Goal: Register for event/course

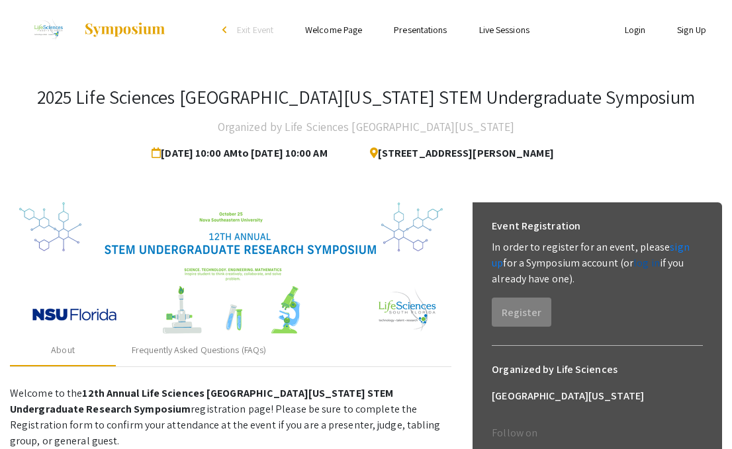
click at [634, 265] on link "log in" at bounding box center [647, 263] width 26 height 14
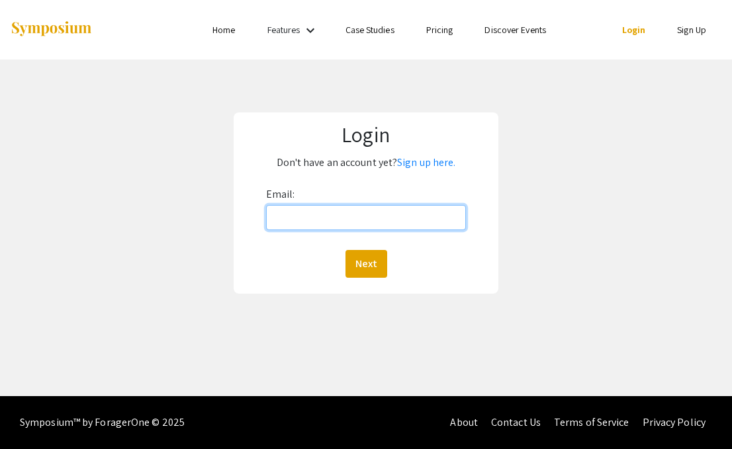
click at [359, 215] on input "Email:" at bounding box center [366, 217] width 200 height 25
click at [502, 120] on div "Login Don't have an account yet? Sign up here. Email: Next" at bounding box center [366, 203] width 752 height 287
click at [432, 162] on link "Sign up here." at bounding box center [426, 163] width 58 height 14
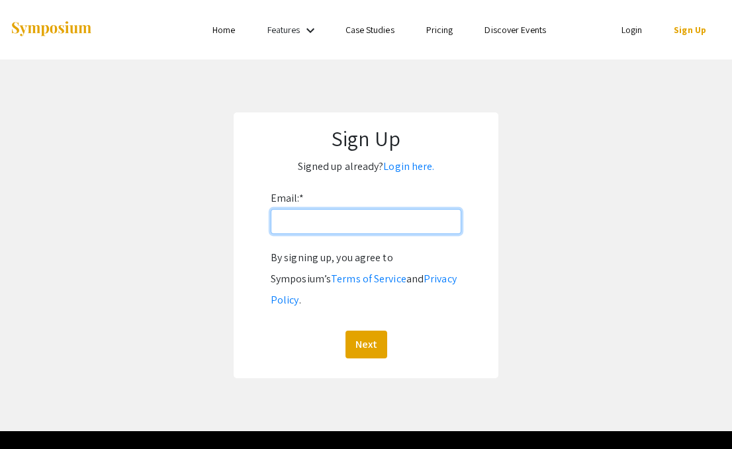
click at [369, 224] on input "Email: *" at bounding box center [366, 221] width 191 height 25
click at [359, 224] on input "Email: *" at bounding box center [366, 221] width 191 height 25
type input "[EMAIL_ADDRESS][DOMAIN_NAME]"
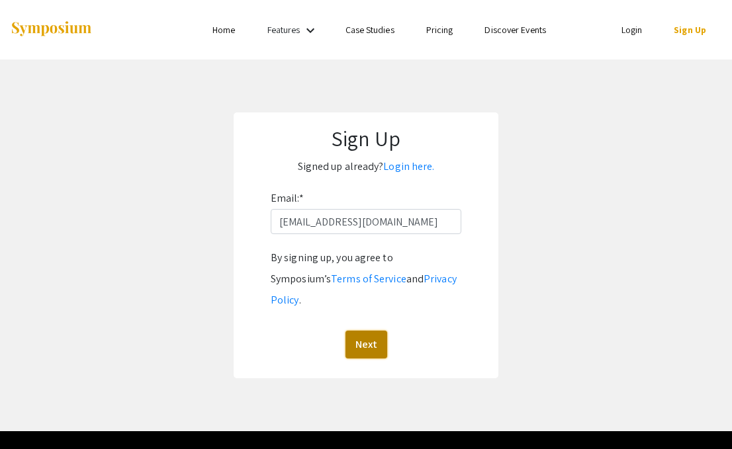
click at [365, 331] on button "Next" at bounding box center [367, 345] width 42 height 28
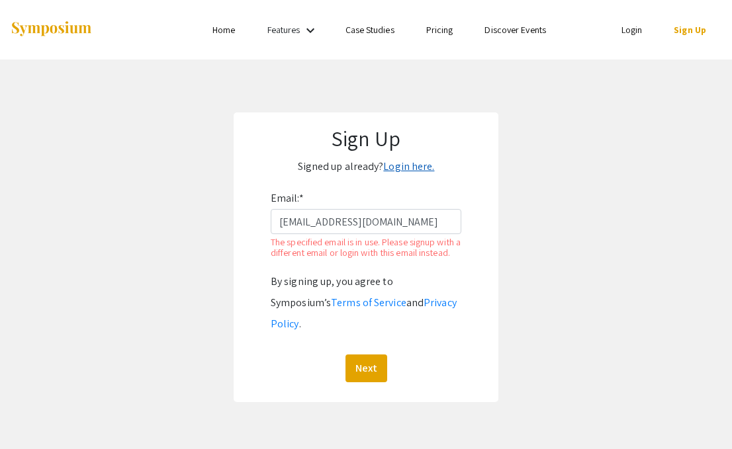
click at [402, 164] on link "Login here." at bounding box center [408, 167] width 51 height 14
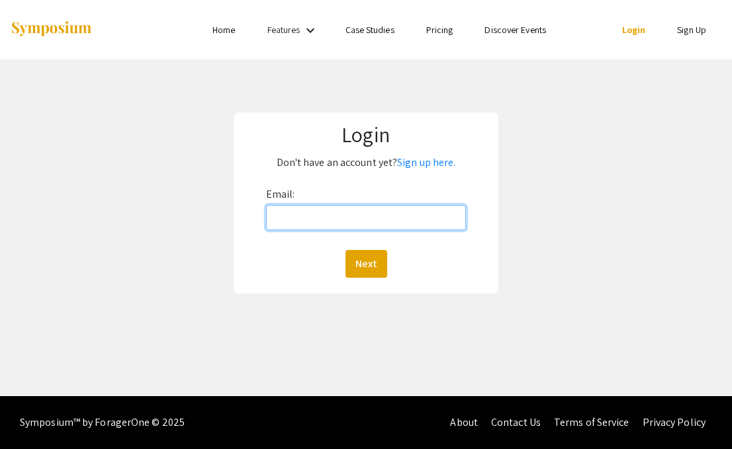
click at [406, 226] on input "Email:" at bounding box center [366, 217] width 200 height 25
type input "[EMAIL_ADDRESS][DOMAIN_NAME]"
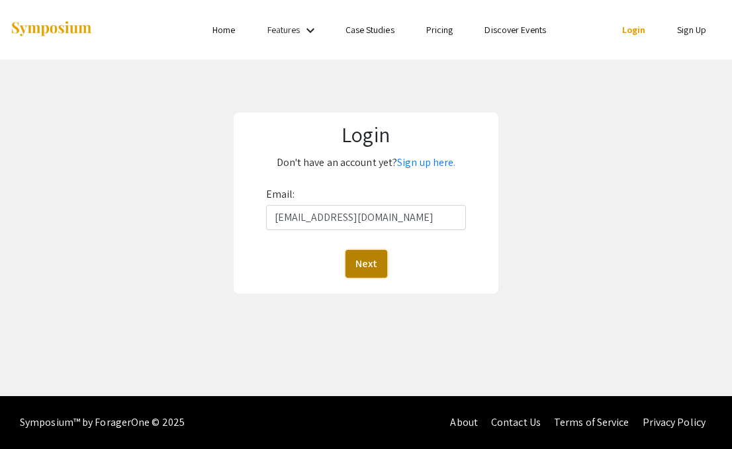
click at [367, 269] on button "Next" at bounding box center [367, 264] width 42 height 28
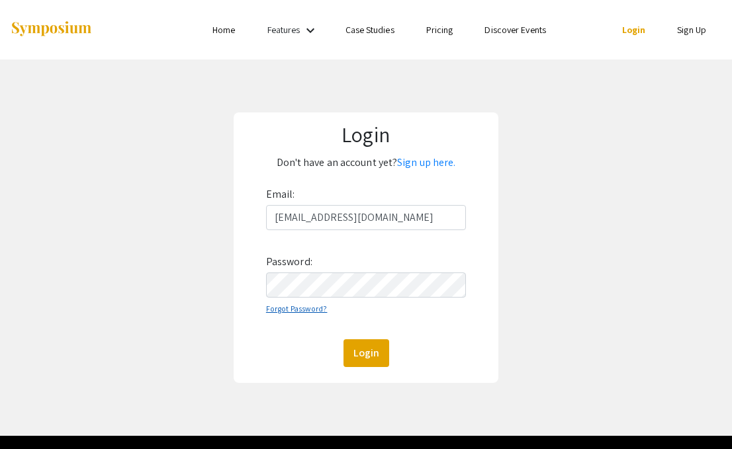
click at [306, 309] on link "Forgot Password?" at bounding box center [297, 309] width 62 height 10
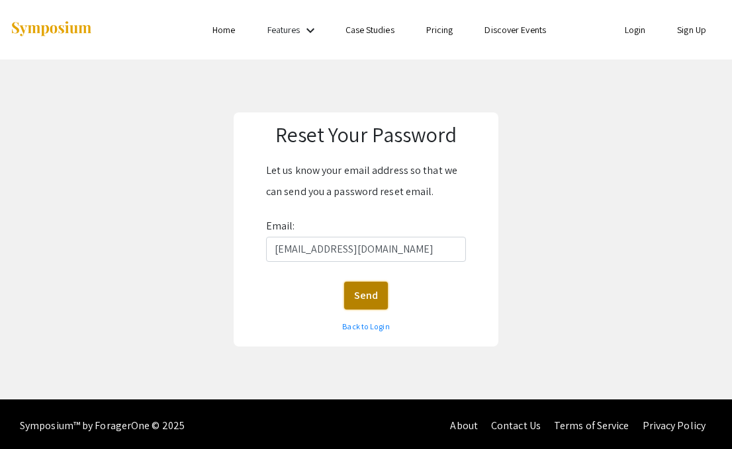
click at [376, 297] on button "Send" at bounding box center [366, 296] width 44 height 28
click at [375, 328] on link "Back to Login" at bounding box center [365, 327] width 47 height 10
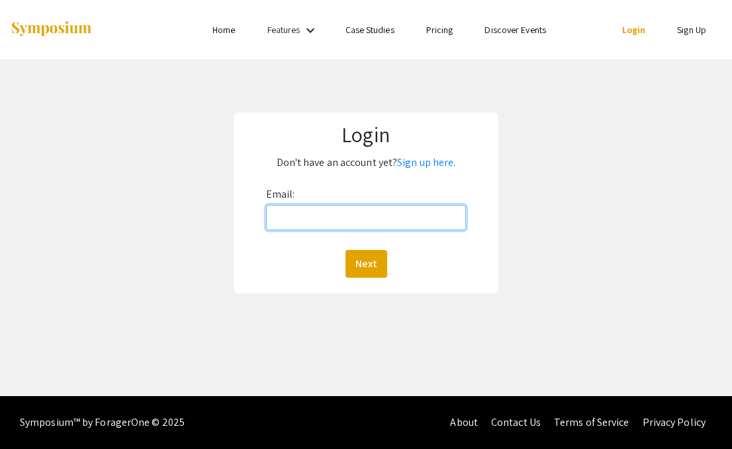
click at [350, 223] on input "Email:" at bounding box center [366, 217] width 200 height 25
type input "[EMAIL_ADDRESS][DOMAIN_NAME]"
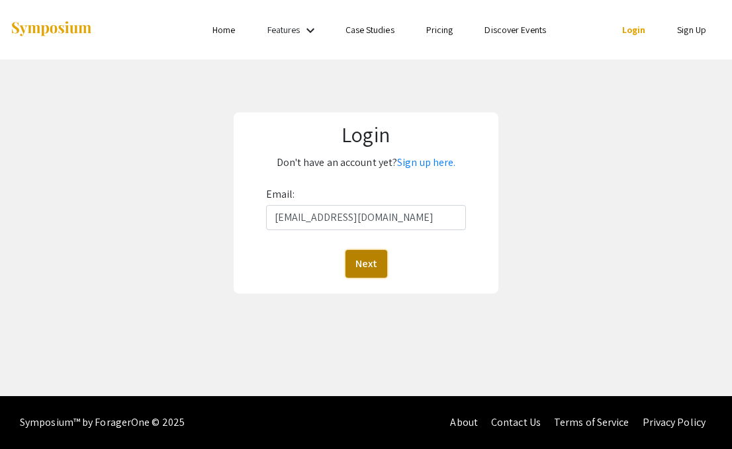
click at [361, 260] on button "Next" at bounding box center [367, 264] width 42 height 28
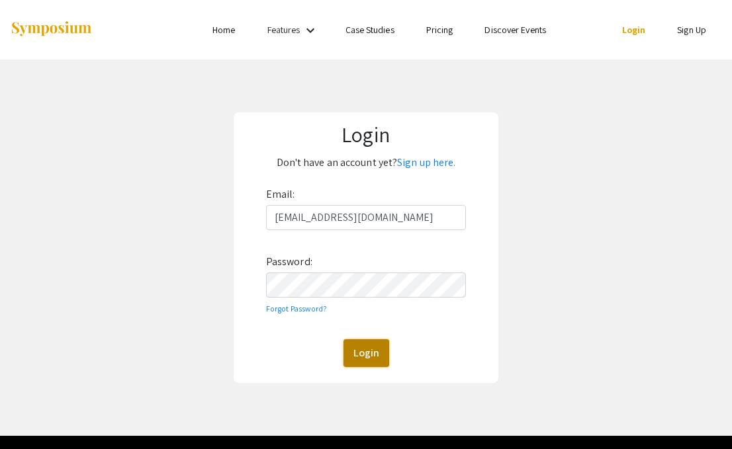
click at [371, 361] on button "Login" at bounding box center [367, 354] width 46 height 28
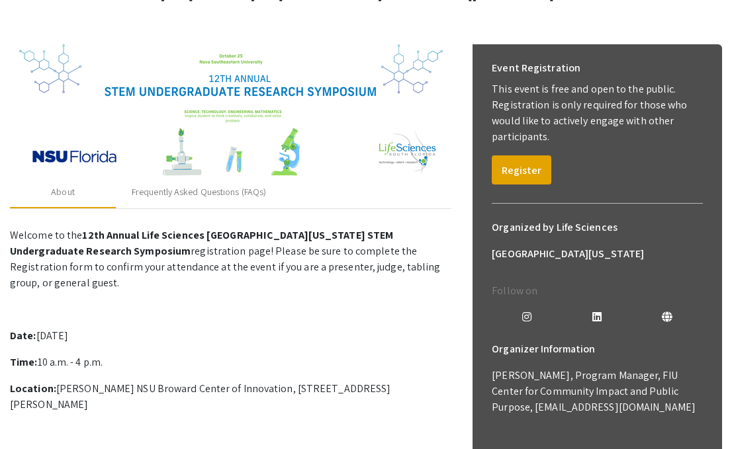
scroll to position [150, 0]
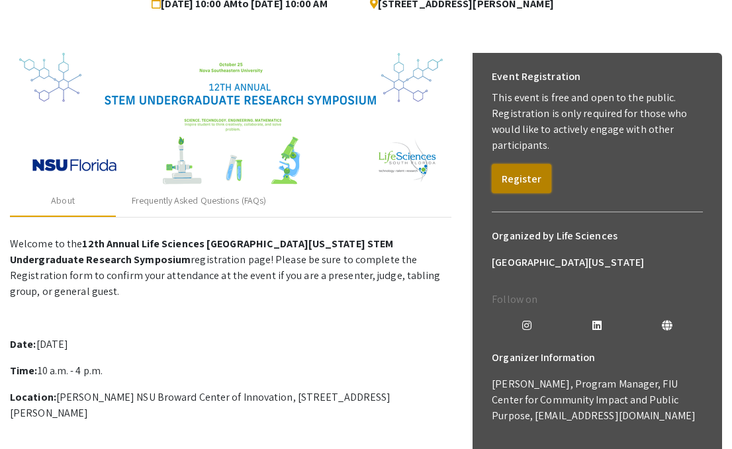
click at [528, 175] on button "Register" at bounding box center [522, 178] width 60 height 29
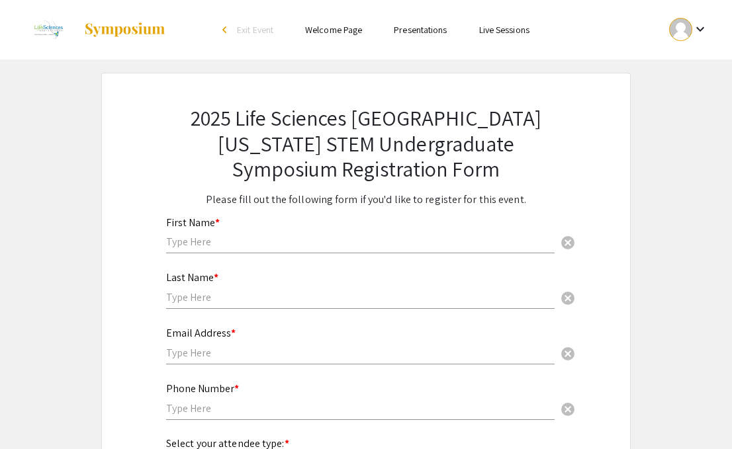
click at [300, 243] on input "text" at bounding box center [360, 242] width 389 height 14
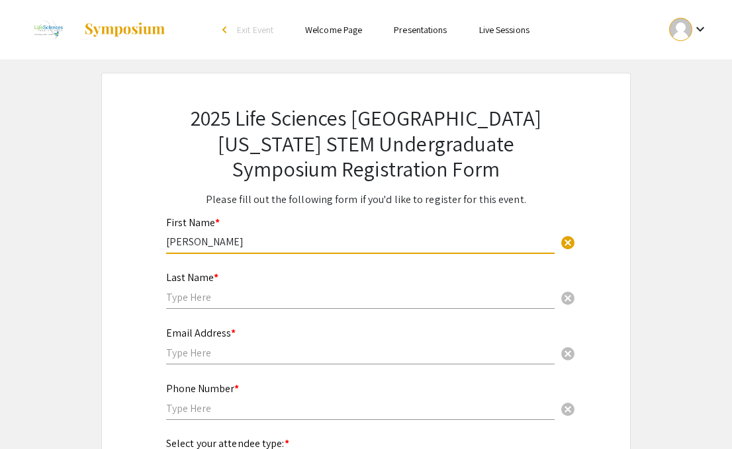
type input "[PERSON_NAME]"
click at [299, 308] on div "Last Name * cancel" at bounding box center [360, 284] width 389 height 50
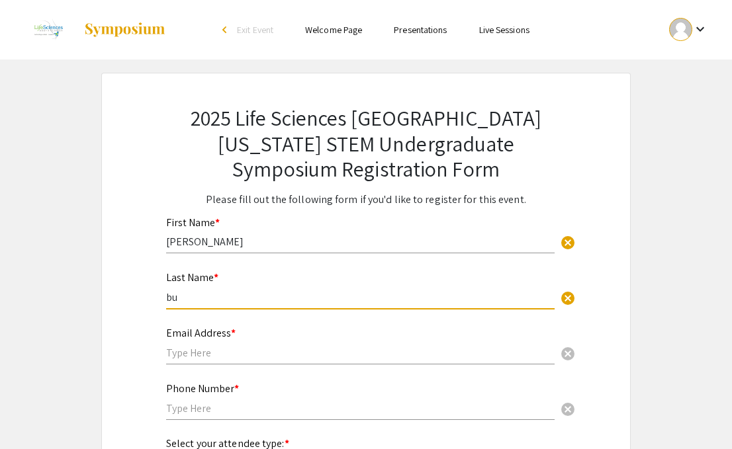
type input "b"
type input "Budwah"
click at [200, 354] on input "text" at bounding box center [360, 353] width 389 height 14
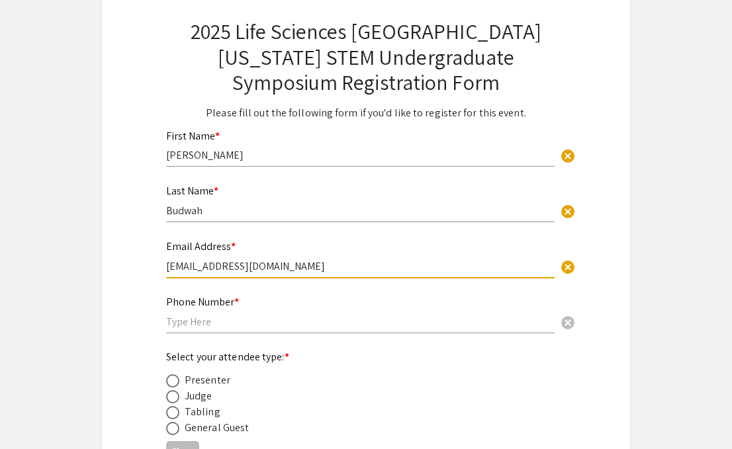
scroll to position [99, 0]
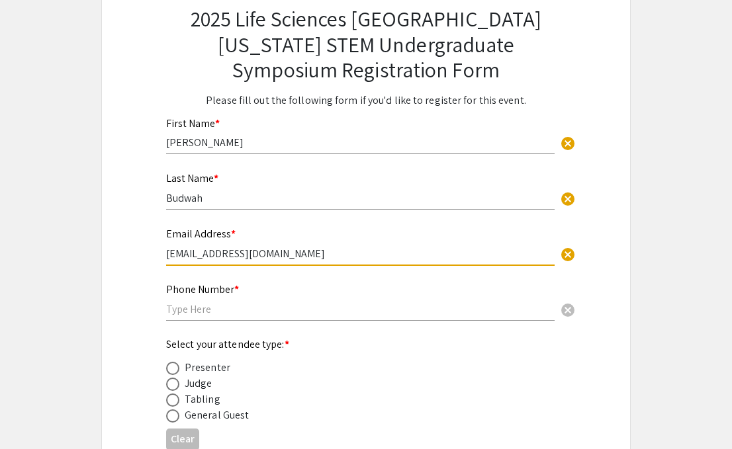
type input "[EMAIL_ADDRESS][DOMAIN_NAME]"
click at [238, 310] on input "text" at bounding box center [360, 310] width 389 height 14
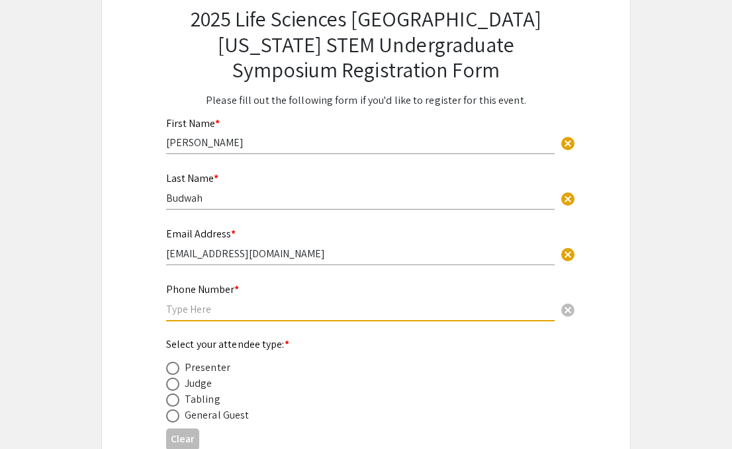
click at [217, 357] on div "Select your attendee type: * Presenter Judge Tabling General Guest" at bounding box center [355, 380] width 379 height 87
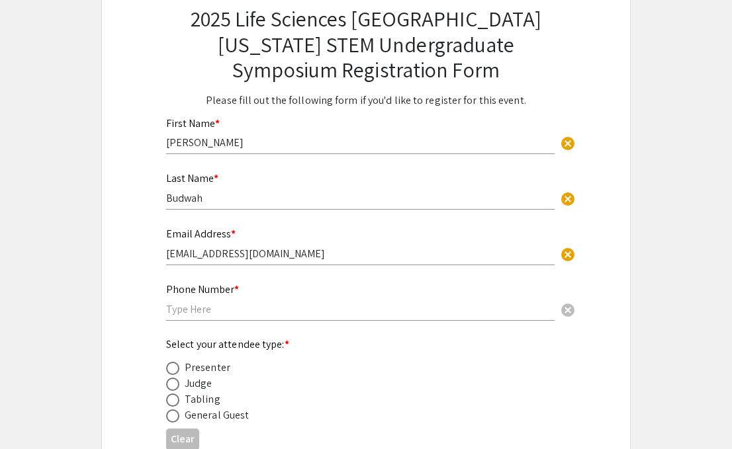
click at [213, 367] on div "Presenter" at bounding box center [208, 368] width 46 height 16
click at [214, 369] on div "Presenter" at bounding box center [208, 368] width 46 height 16
click at [211, 373] on div "Presenter" at bounding box center [208, 368] width 46 height 16
click at [173, 370] on span at bounding box center [172, 368] width 13 height 13
click at [173, 370] on input "radio" at bounding box center [172, 368] width 13 height 13
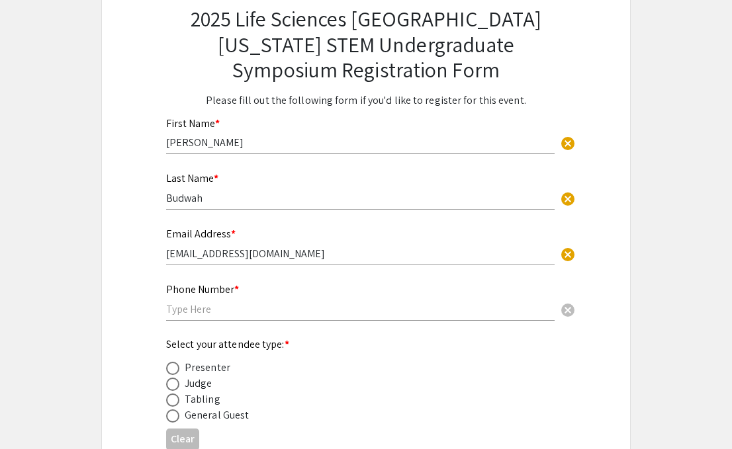
radio input "true"
click at [207, 318] on div "Phone Number * cancel" at bounding box center [360, 296] width 389 height 50
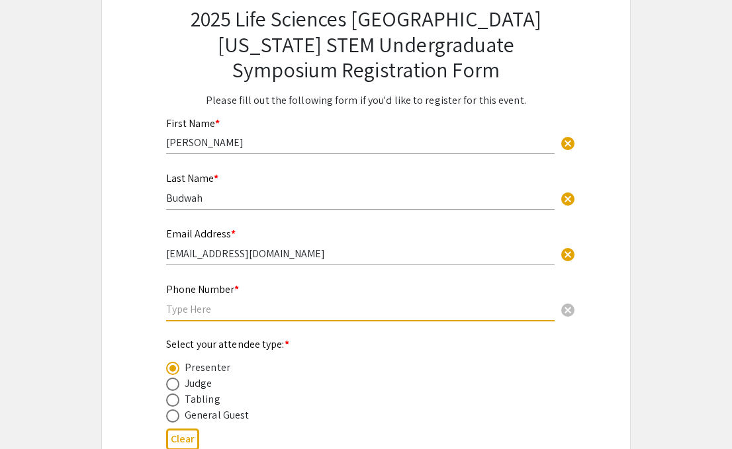
click at [208, 312] on input "text" at bounding box center [360, 310] width 389 height 14
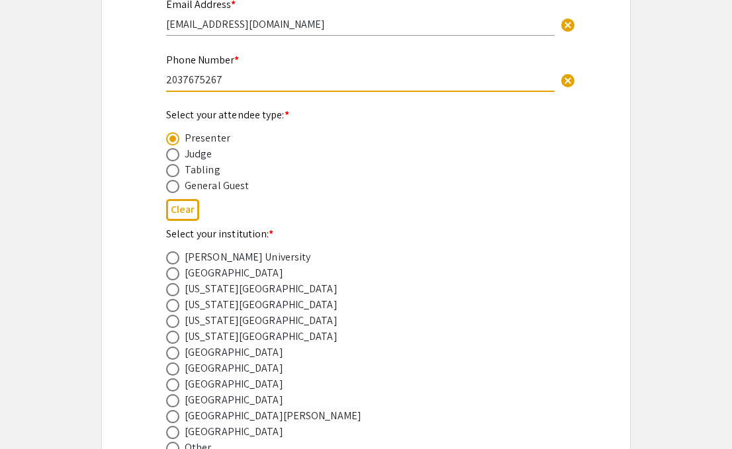
scroll to position [338, 0]
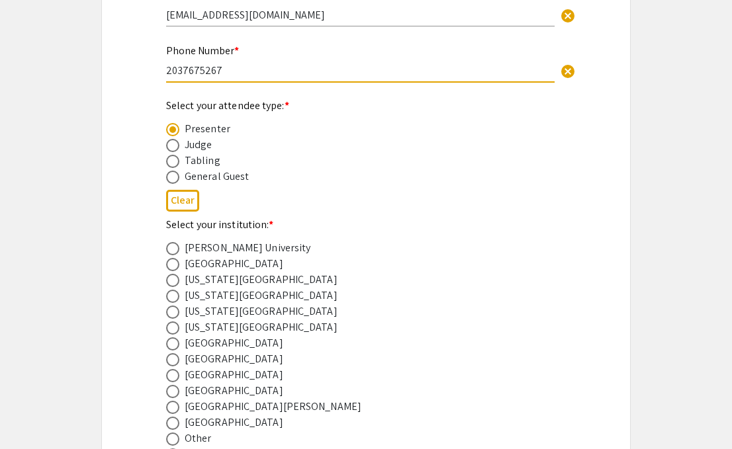
type input "2037675267"
click at [169, 344] on span at bounding box center [172, 344] width 13 height 13
click at [169, 344] on input "radio" at bounding box center [172, 344] width 13 height 13
radio input "true"
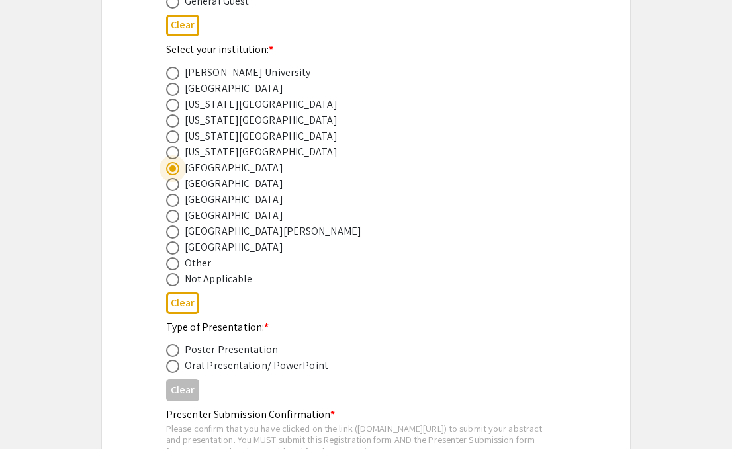
scroll to position [524, 0]
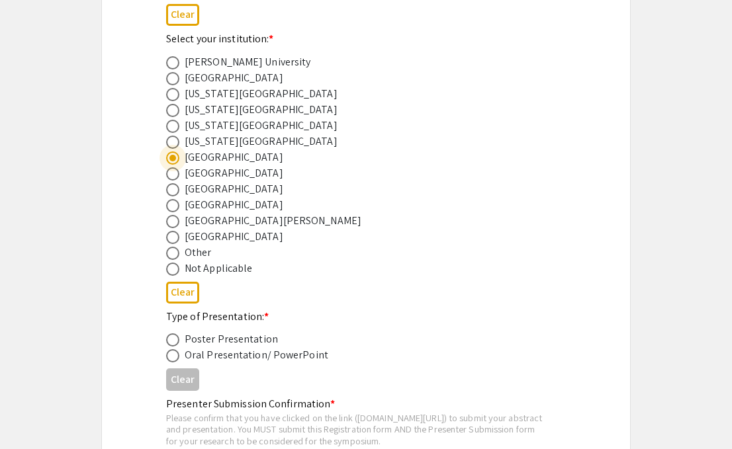
click at [240, 344] on div "Poster Presentation" at bounding box center [231, 340] width 93 height 16
click at [176, 346] on span at bounding box center [172, 340] width 13 height 13
click at [176, 346] on input "radio" at bounding box center [172, 340] width 13 height 13
radio input "true"
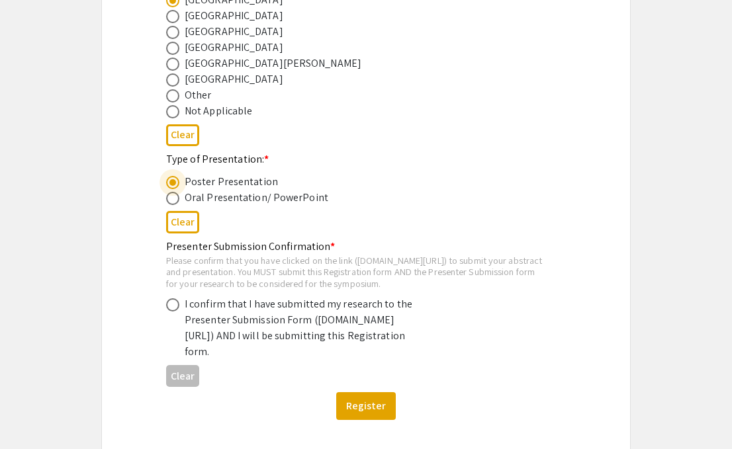
scroll to position [685, 0]
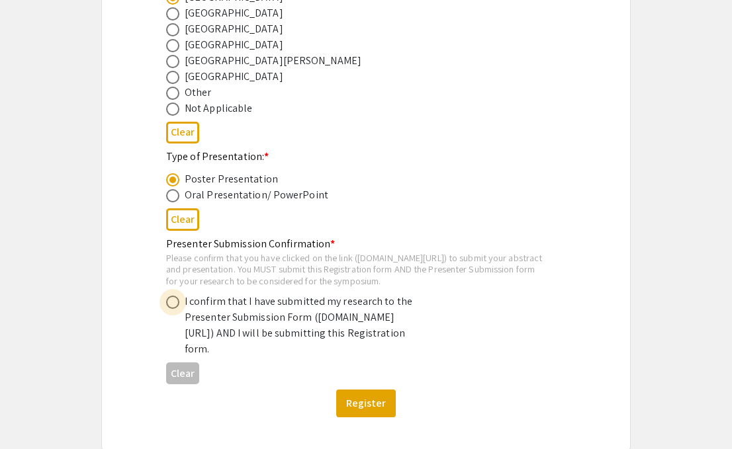
click at [171, 309] on span at bounding box center [172, 302] width 13 height 13
click at [171, 309] on input "radio" at bounding box center [172, 302] width 13 height 13
radio input "true"
click at [369, 418] on button "Register" at bounding box center [366, 404] width 60 height 28
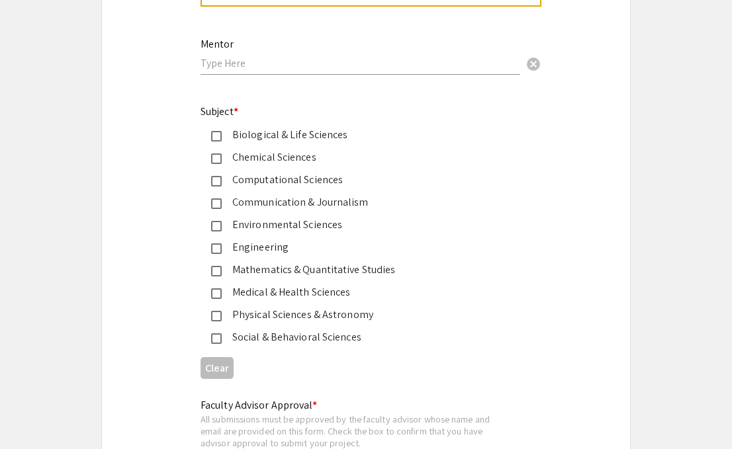
scroll to position [1648, 0]
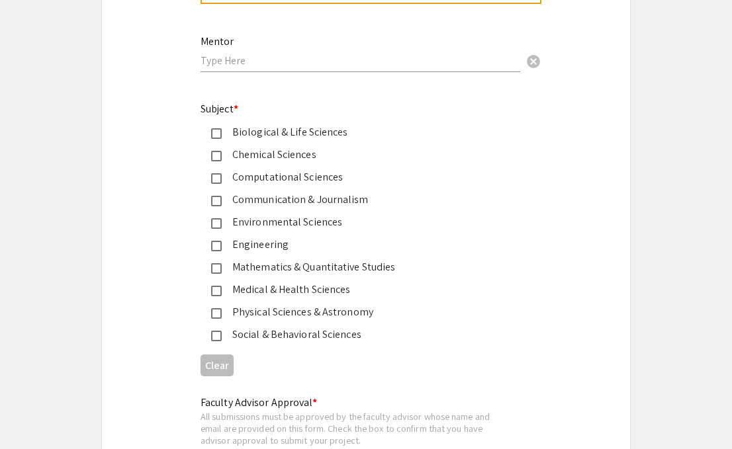
click at [281, 134] on div "Biological & Life Sciences" at bounding box center [361, 132] width 278 height 16
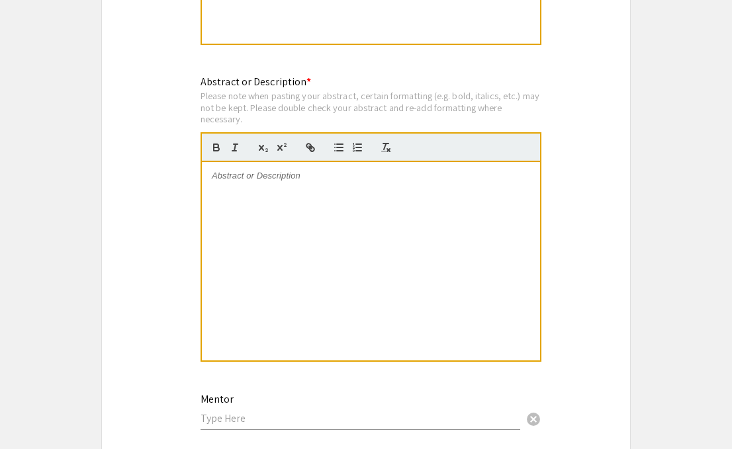
scroll to position [1350, 0]
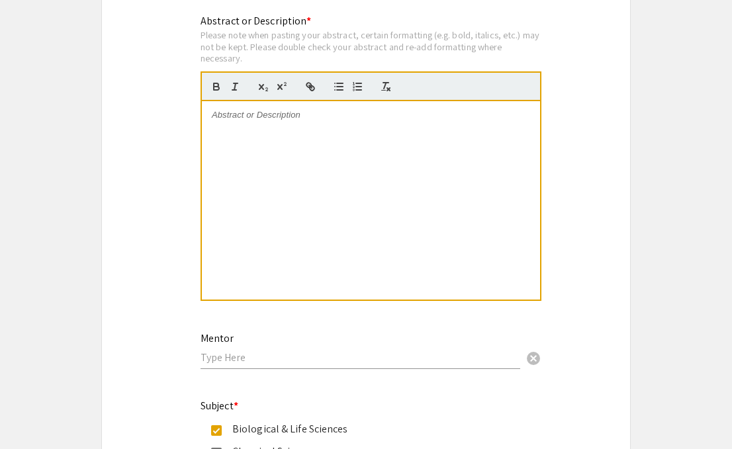
click at [285, 378] on div "Mentor cancel" at bounding box center [361, 352] width 320 height 64
click at [285, 358] on input "text" at bounding box center [361, 358] width 320 height 14
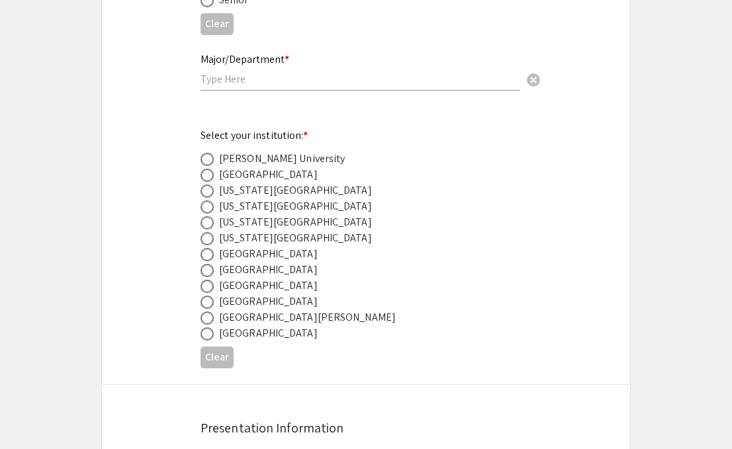
scroll to position [628, 0]
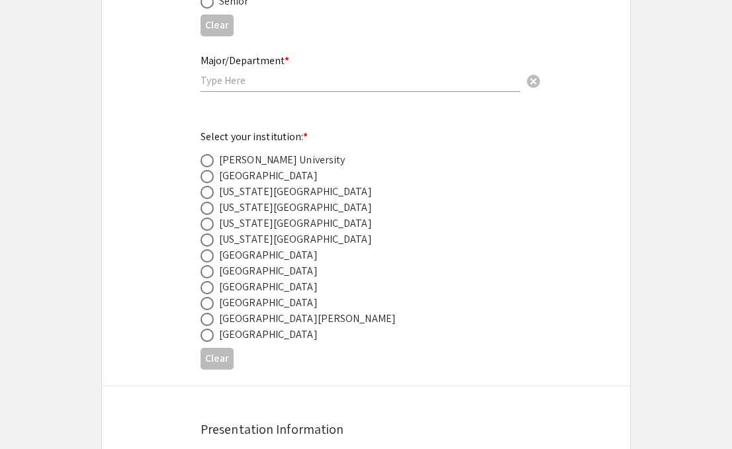
click at [210, 257] on span at bounding box center [207, 256] width 13 height 13
click at [210, 257] on input "radio" at bounding box center [207, 256] width 13 height 13
radio input "true"
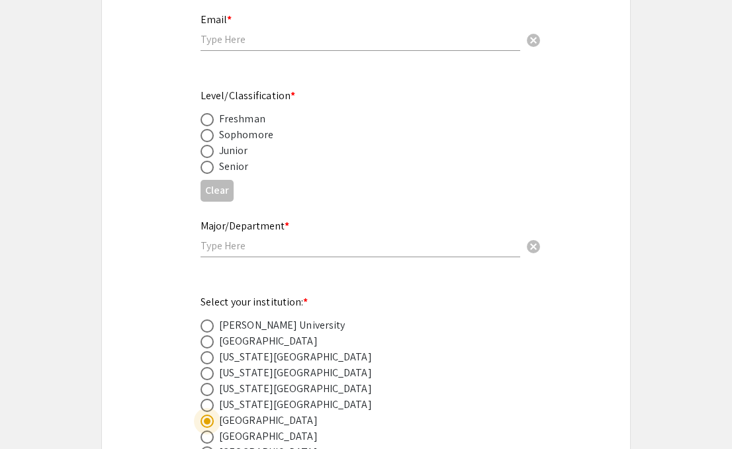
scroll to position [449, 0]
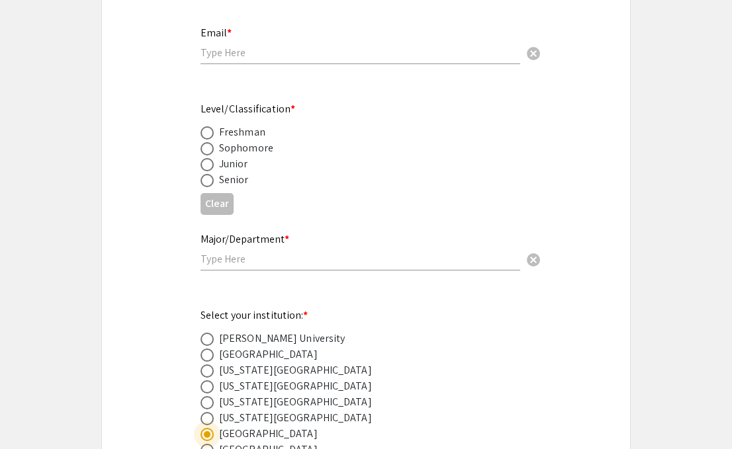
click at [211, 181] on span at bounding box center [207, 180] width 13 height 13
click at [211, 181] on input "radio" at bounding box center [207, 180] width 13 height 13
radio input "true"
click at [248, 260] on input "text" at bounding box center [361, 259] width 320 height 14
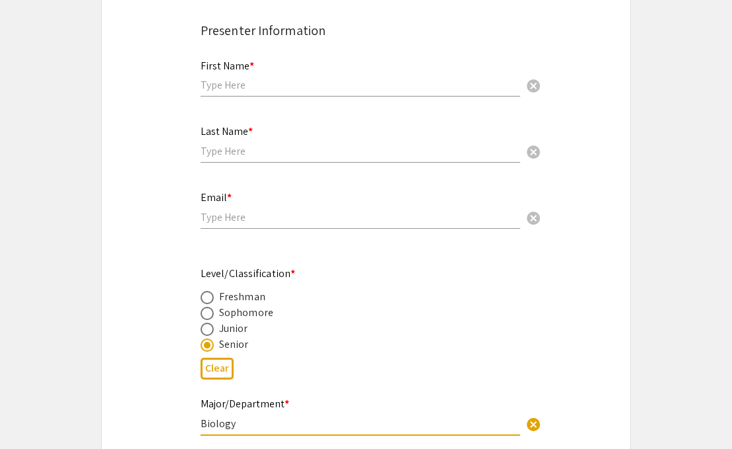
scroll to position [275, 0]
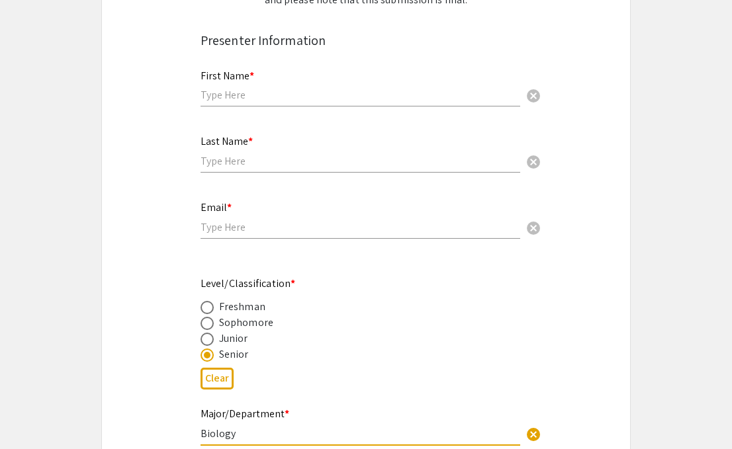
type input "Biology"
click at [281, 231] on input "email" at bounding box center [361, 227] width 320 height 14
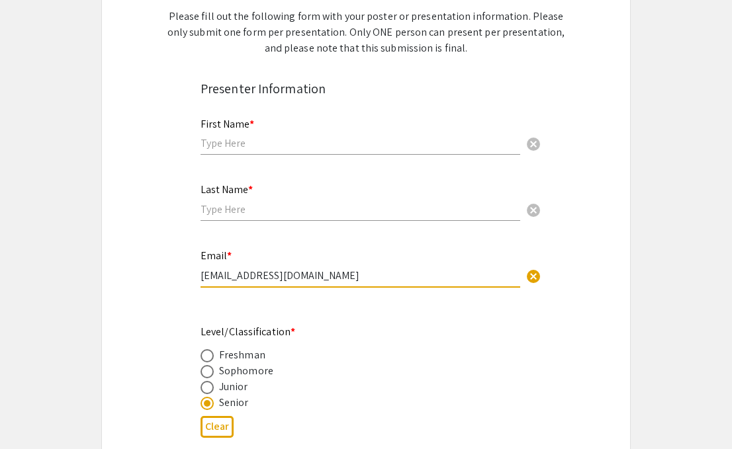
scroll to position [222, 0]
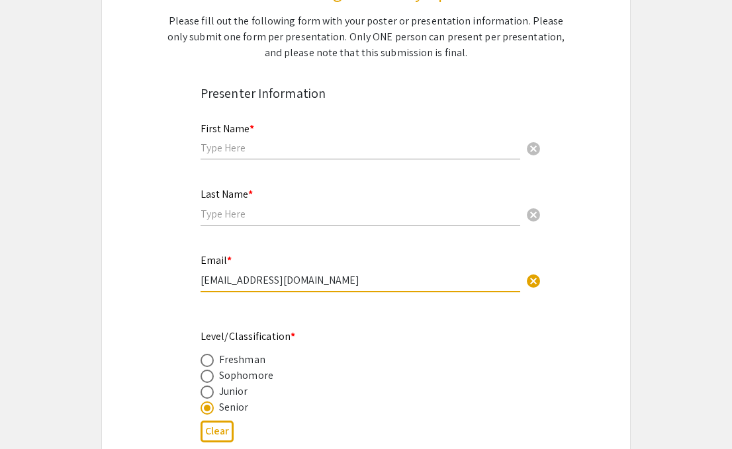
type input "[EMAIL_ADDRESS][DOMAIN_NAME]"
click at [283, 147] on input "text" at bounding box center [361, 148] width 320 height 14
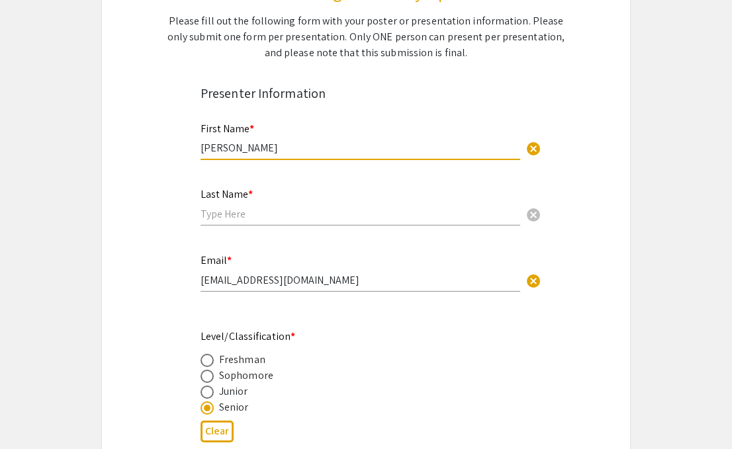
type input "[PERSON_NAME]"
click at [280, 221] on input "text" at bounding box center [361, 214] width 320 height 14
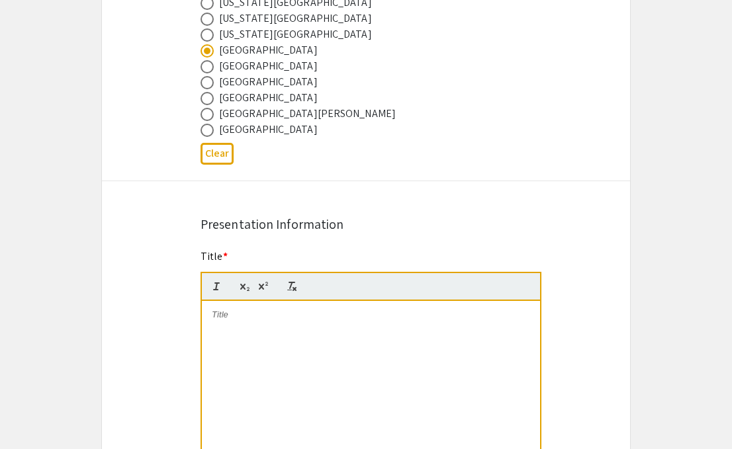
scroll to position [847, 0]
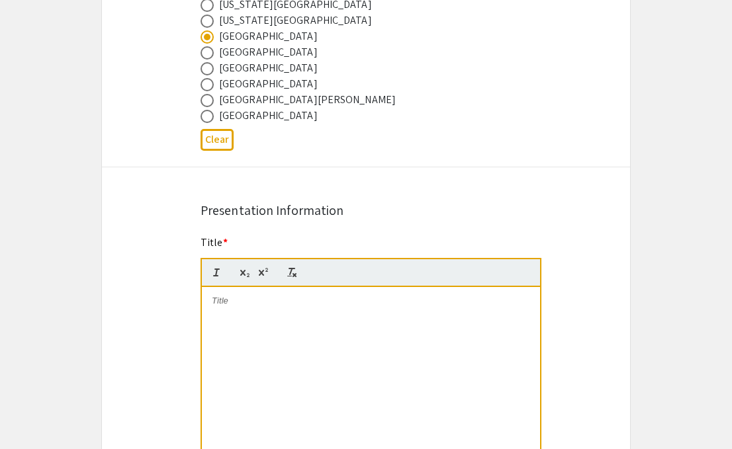
type input "Budwah"
click at [263, 240] on div "Title *" at bounding box center [371, 369] width 341 height 269
click at [247, 320] on div at bounding box center [371, 386] width 338 height 199
click at [273, 316] on div at bounding box center [371, 386] width 338 height 199
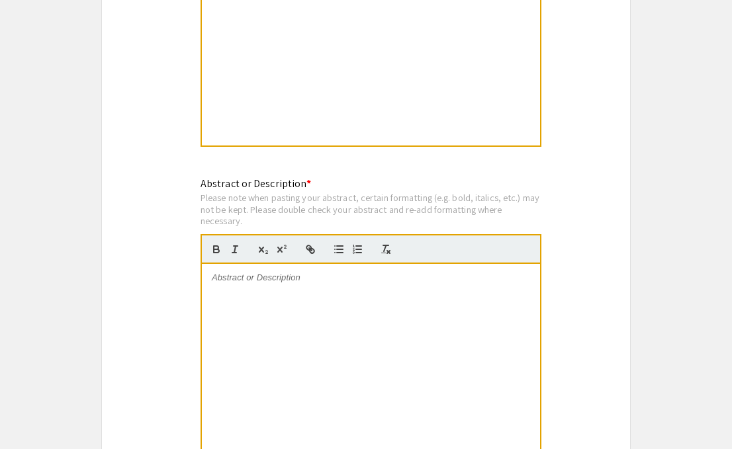
scroll to position [1195, 0]
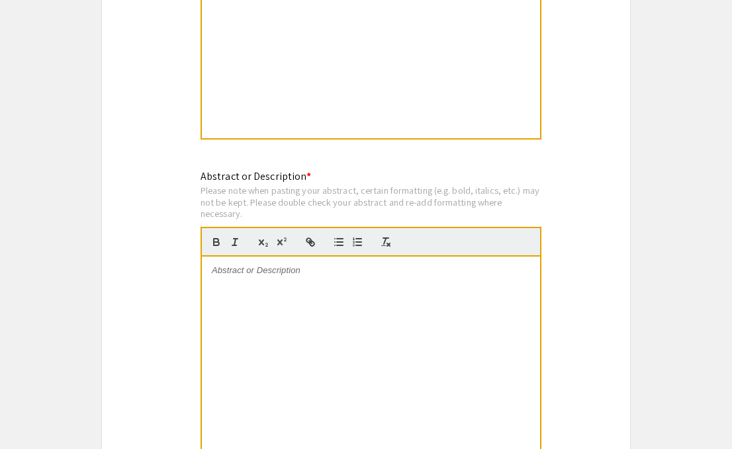
click at [264, 286] on div at bounding box center [371, 356] width 338 height 199
click at [266, 283] on div at bounding box center [371, 356] width 338 height 199
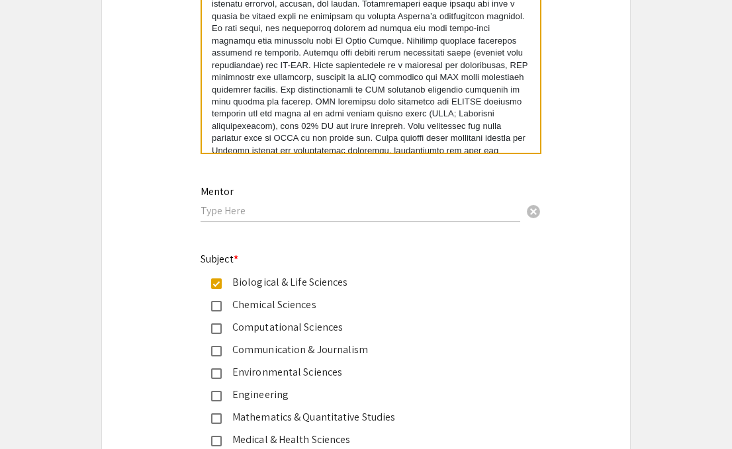
scroll to position [1512, 0]
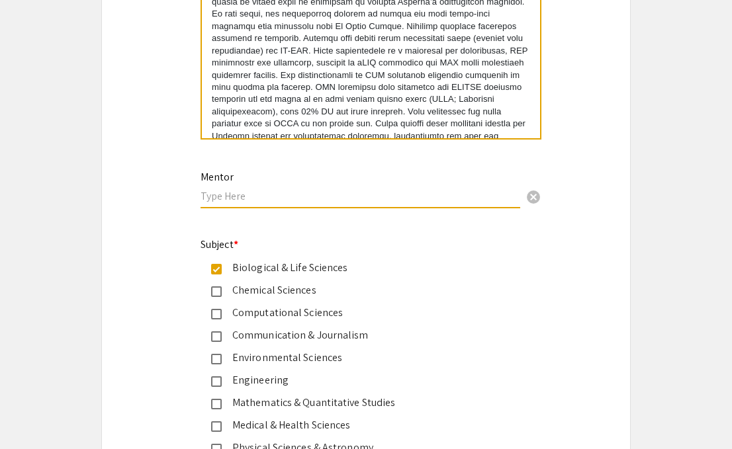
click at [312, 197] on input "text" at bounding box center [361, 196] width 320 height 14
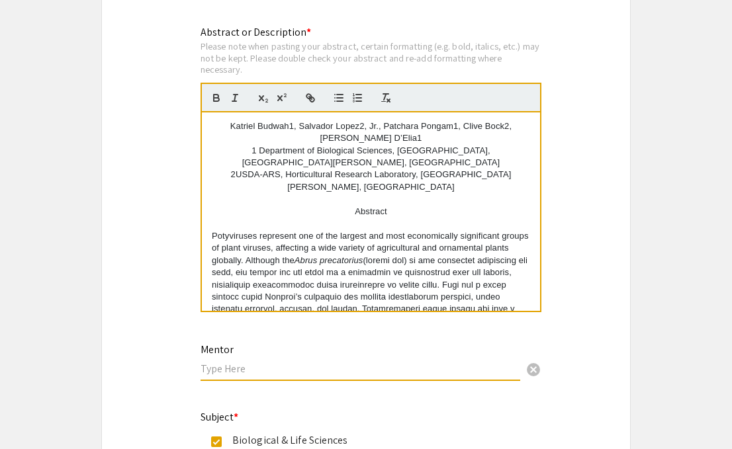
scroll to position [1331, 0]
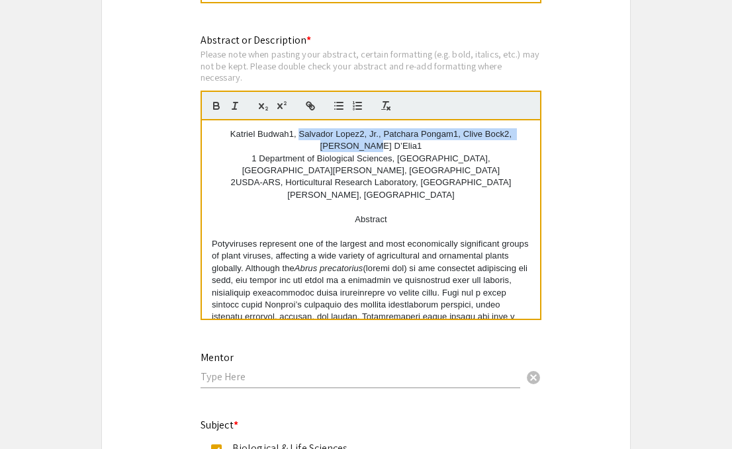
drag, startPoint x: 291, startPoint y: 138, endPoint x: 399, endPoint y: 148, distance: 108.3
click at [402, 149] on p "Katriel Budwah1, Salvador Lopez2, Jr., Patchara Pongam1, Clive Bock2, Tom D’Eli…" at bounding box center [371, 140] width 318 height 24
copy p "Salvador Lopez2, Jr., Patchara Pongam1, Clive Bock2, Tom D’Elia1"
click at [262, 375] on input "text" at bounding box center [361, 377] width 320 height 14
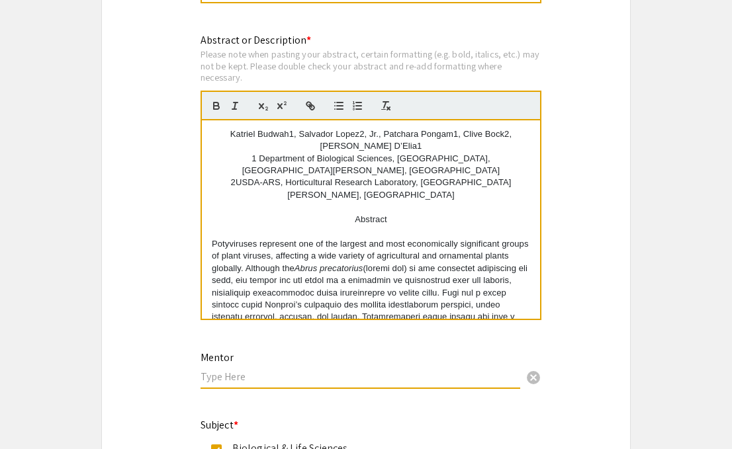
paste input "Salvador Lopez2, Jr., Patchara Pongam1, Clive Bock2, Tom D’Elia1"
click at [273, 380] on input "Salvador Lopez2, Jr., Patchara Pongam1, Clive Bock2, Tom D’Elia1" at bounding box center [361, 377] width 320 height 14
click at [368, 382] on input "Salvador Lopez, Jr., Patchara Pongam1, Clive Bock2, Tom D’Elia1" at bounding box center [361, 377] width 320 height 14
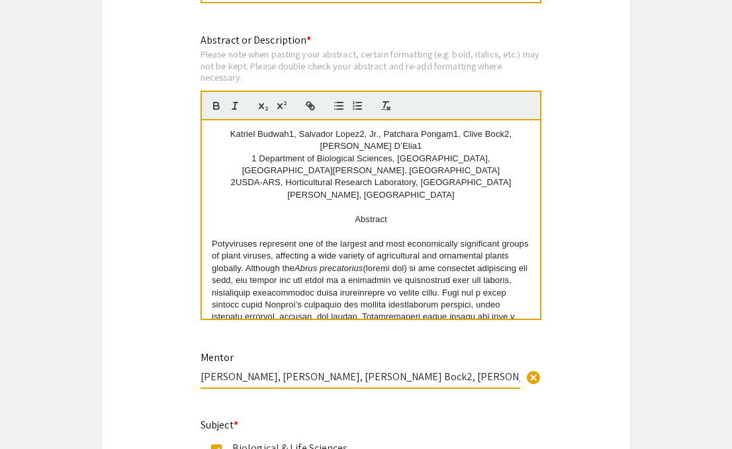
click at [416, 381] on input "Salvador Lopez, Jr., Patchara Pongam, Clive Bock2, Tom D’Elia1" at bounding box center [361, 377] width 320 height 14
click at [418, 381] on input "Salvador Lopez, Jr., Patchara Pongam, Clive Bock2, Tom D’Elia1" at bounding box center [361, 377] width 320 height 14
click at [422, 384] on input "Salvador Lopez, Jr., Patchara Pongam, Clive Bock, Tom D’Elia1" at bounding box center [361, 377] width 320 height 14
click at [474, 384] on input "Salvador Lopez, Jr., Patchara Pongam, Clive Bock, Tom D’Elia1" at bounding box center [361, 377] width 320 height 14
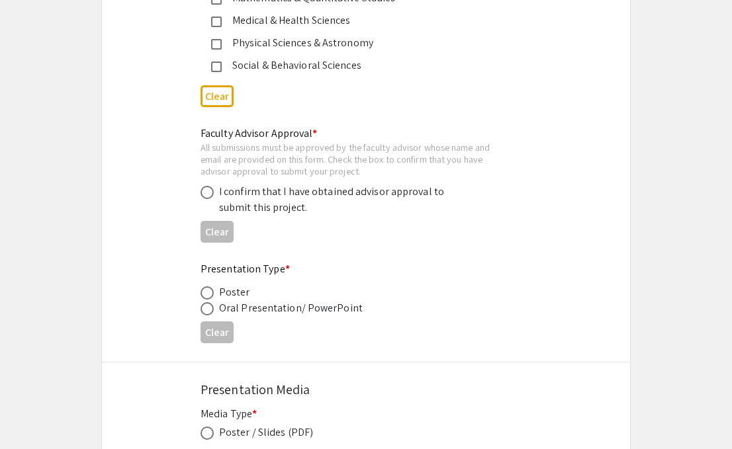
scroll to position [1919, 0]
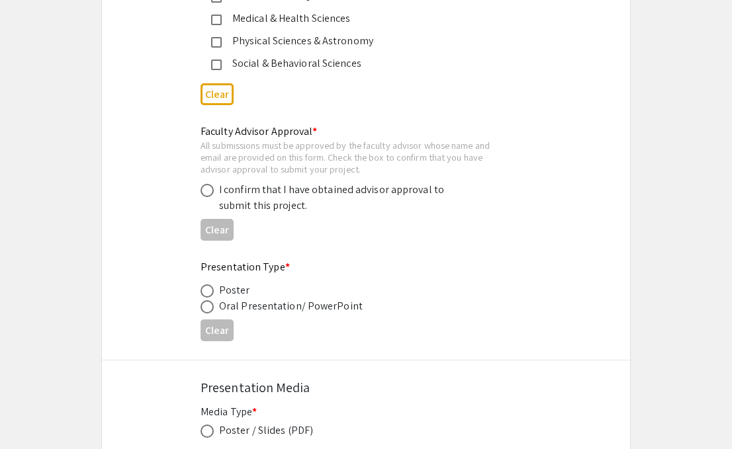
type input "Salvador Lopez, Jr., Patchara Pongam, Clive Bock, Tom D’Elia"
click at [207, 191] on span at bounding box center [207, 190] width 13 height 13
click at [207, 191] on input "radio" at bounding box center [207, 190] width 13 height 13
radio input "true"
click at [204, 287] on mat-radio-button at bounding box center [210, 291] width 19 height 16
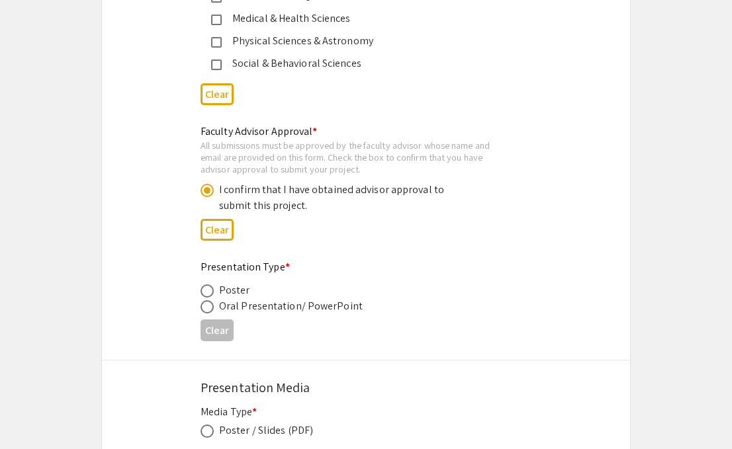
click at [213, 298] on span at bounding box center [207, 291] width 13 height 13
click at [213, 298] on input "radio" at bounding box center [207, 291] width 13 height 13
radio input "true"
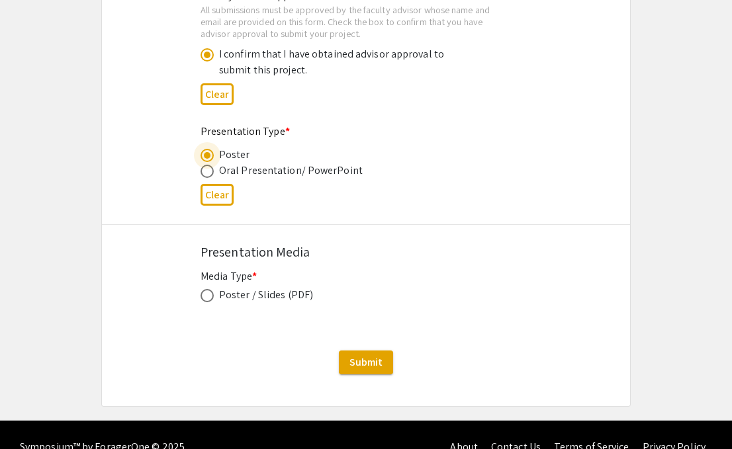
scroll to position [2059, 0]
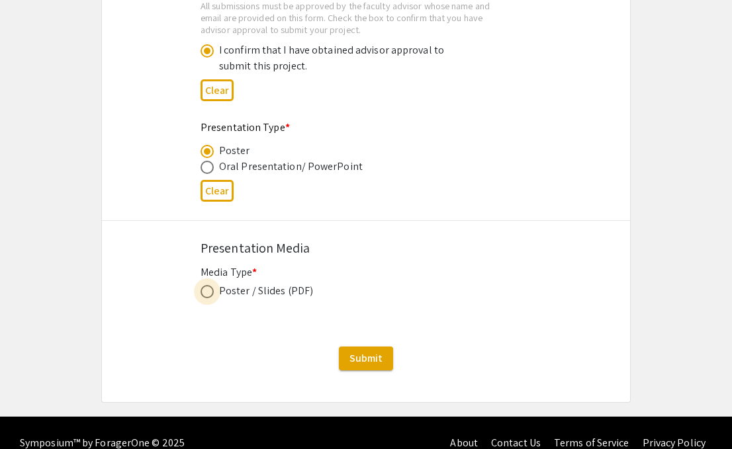
click at [209, 299] on span at bounding box center [207, 291] width 13 height 13
click at [209, 299] on input "radio" at bounding box center [207, 291] width 13 height 13
radio input "true"
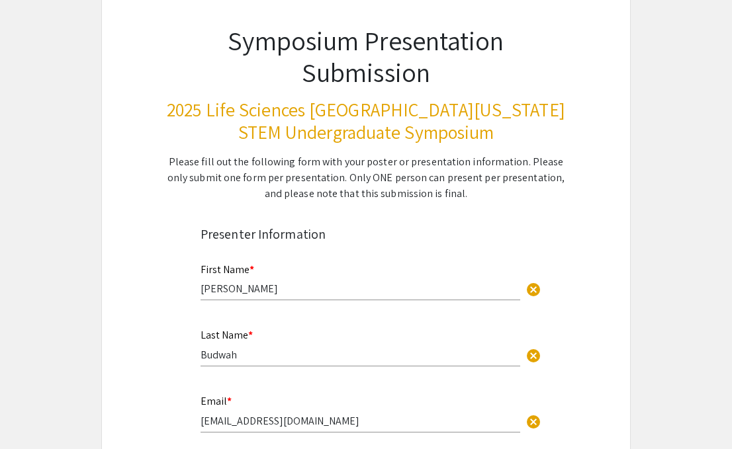
scroll to position [0, 0]
